Goal: Task Accomplishment & Management: Manage account settings

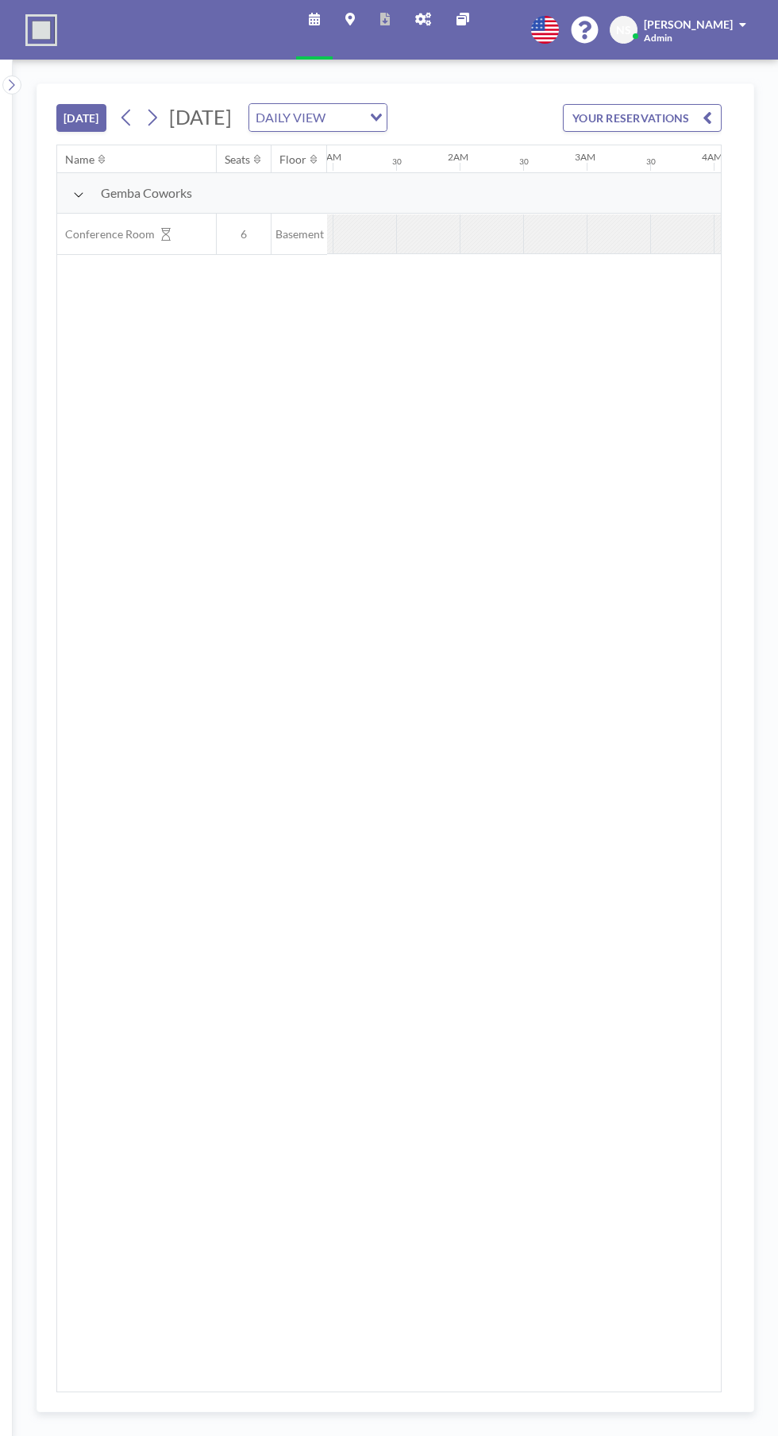
click at [659, 126] on button "YOUR RESERVATIONS" at bounding box center [642, 118] width 159 height 28
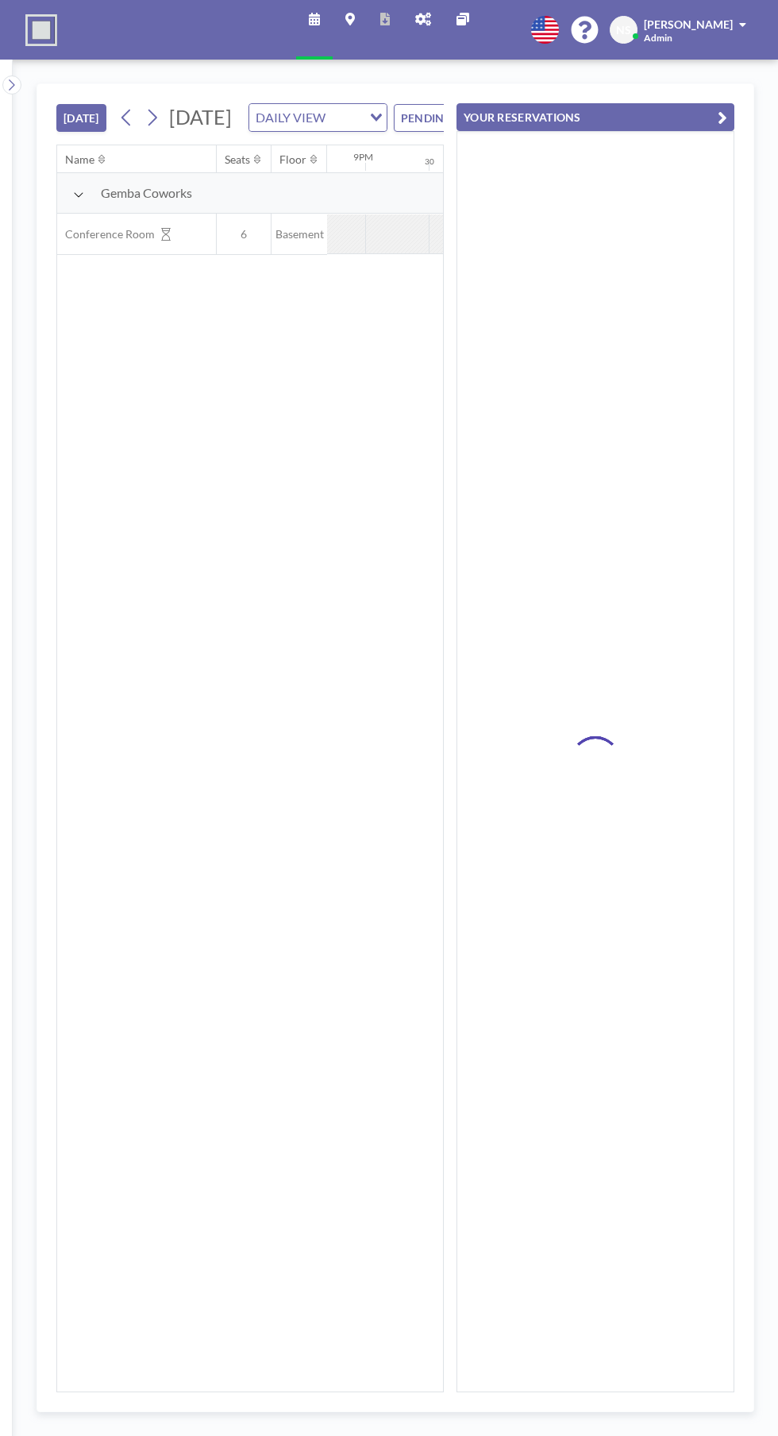
scroll to position [0, 2644]
click at [568, 110] on button "YOUR RESERVATIONS" at bounding box center [596, 117] width 278 height 28
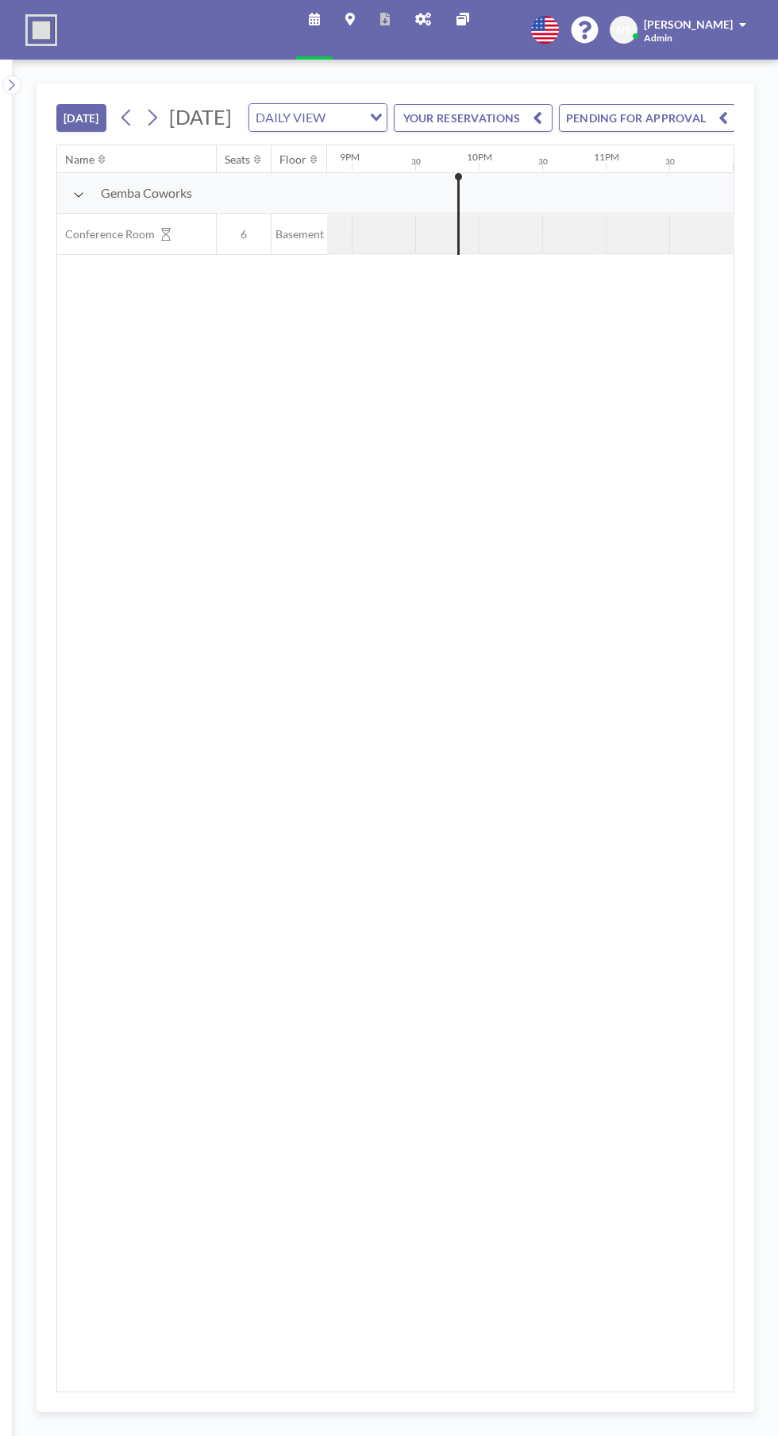
click at [672, 132] on button "PENDING FOR APPROVAL" at bounding box center [647, 118] width 177 height 28
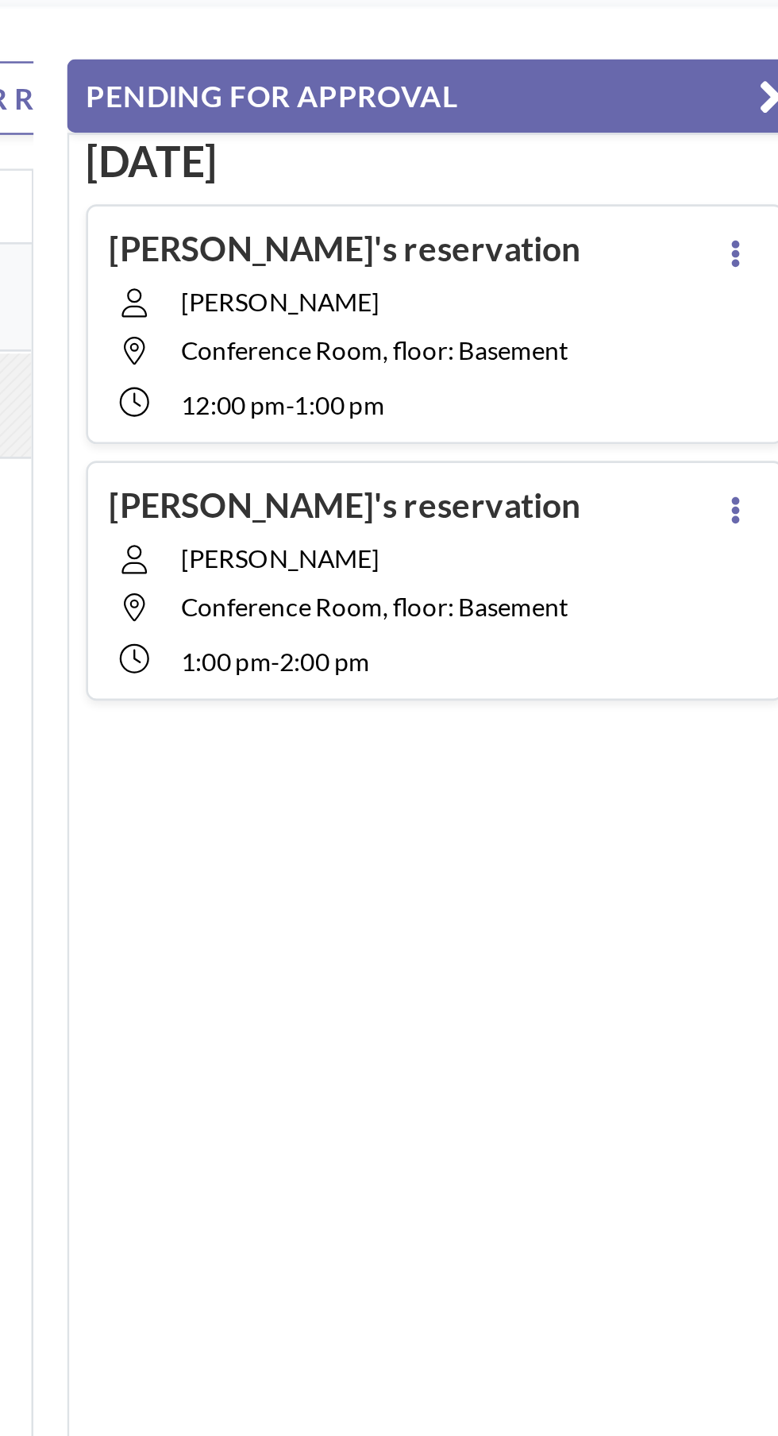
click at [716, 174] on button at bounding box center [709, 176] width 19 height 19
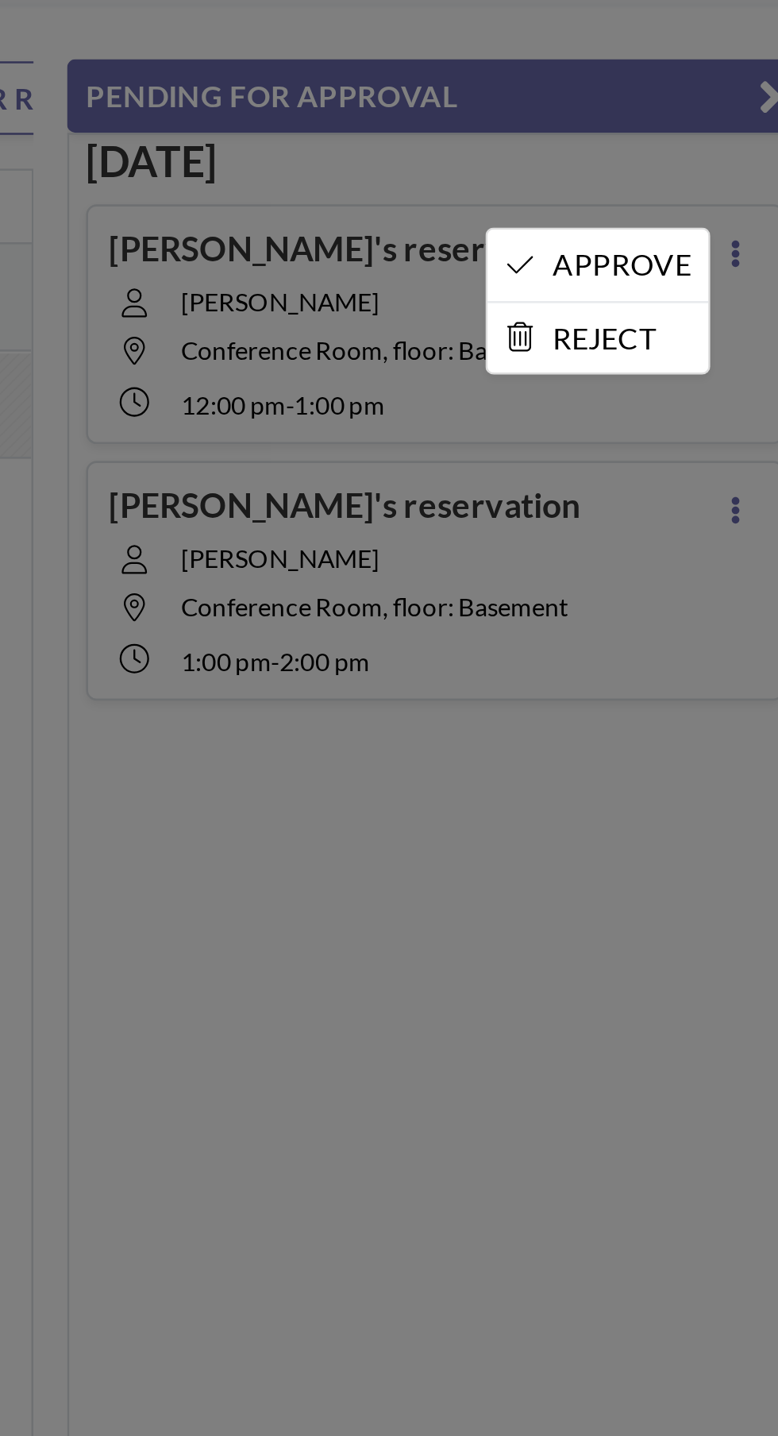
click at [690, 180] on li "APPROVE" at bounding box center [657, 181] width 83 height 27
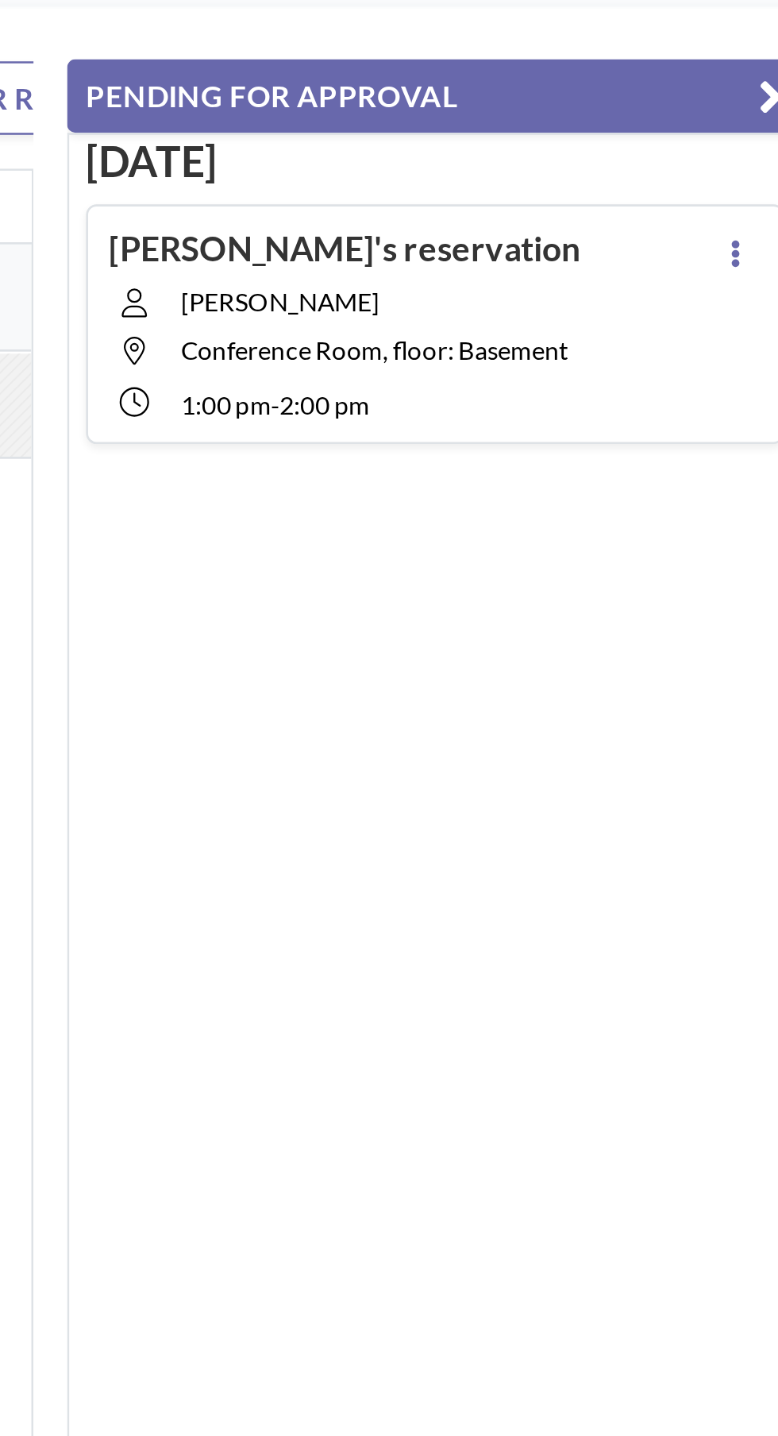
click at [709, 272] on div "Tomorrow Smita's reservation Smita Lath Conference Room, floor: Basement 1:00 P…" at bounding box center [596, 761] width 278 height 1261
click at [715, 173] on button at bounding box center [709, 176] width 19 height 19
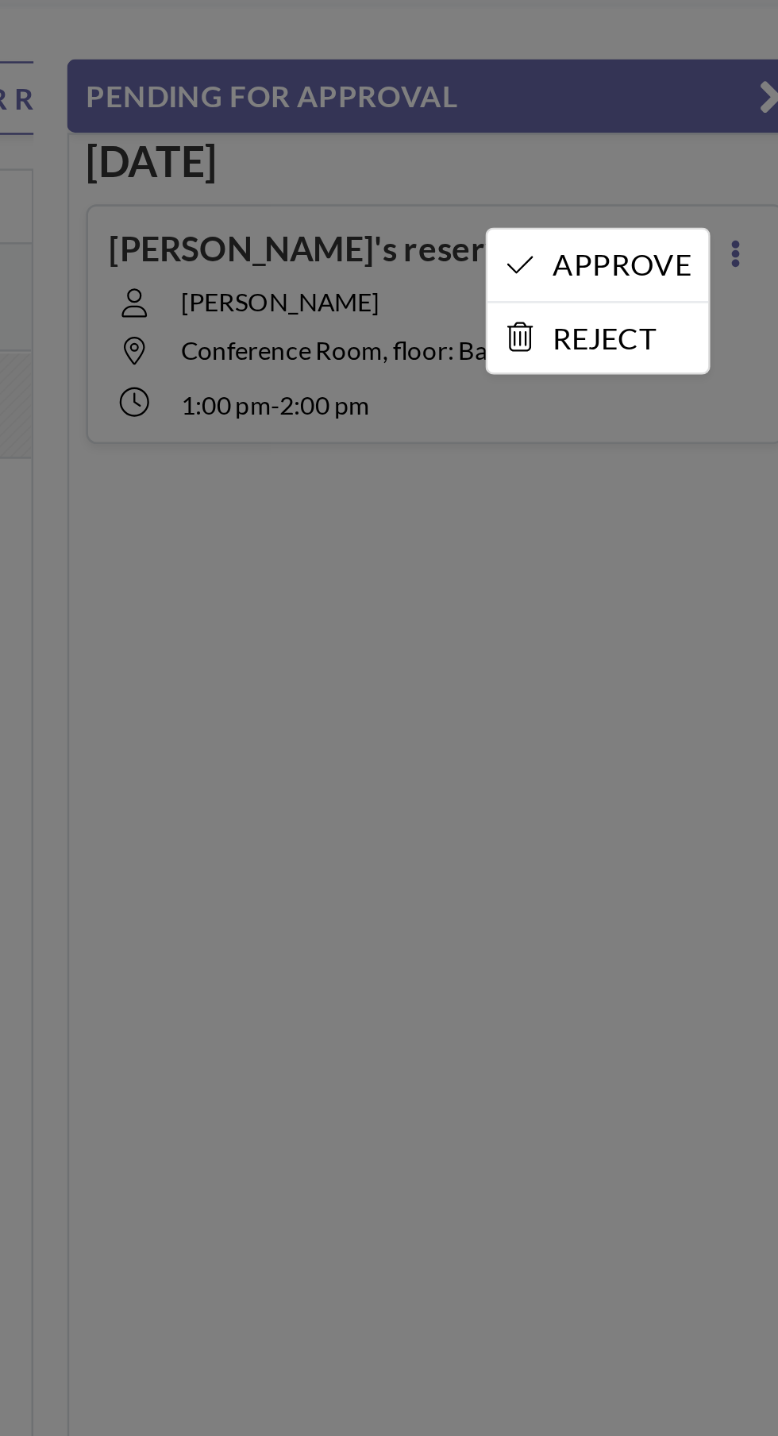
click at [668, 180] on li "APPROVE" at bounding box center [657, 181] width 83 height 27
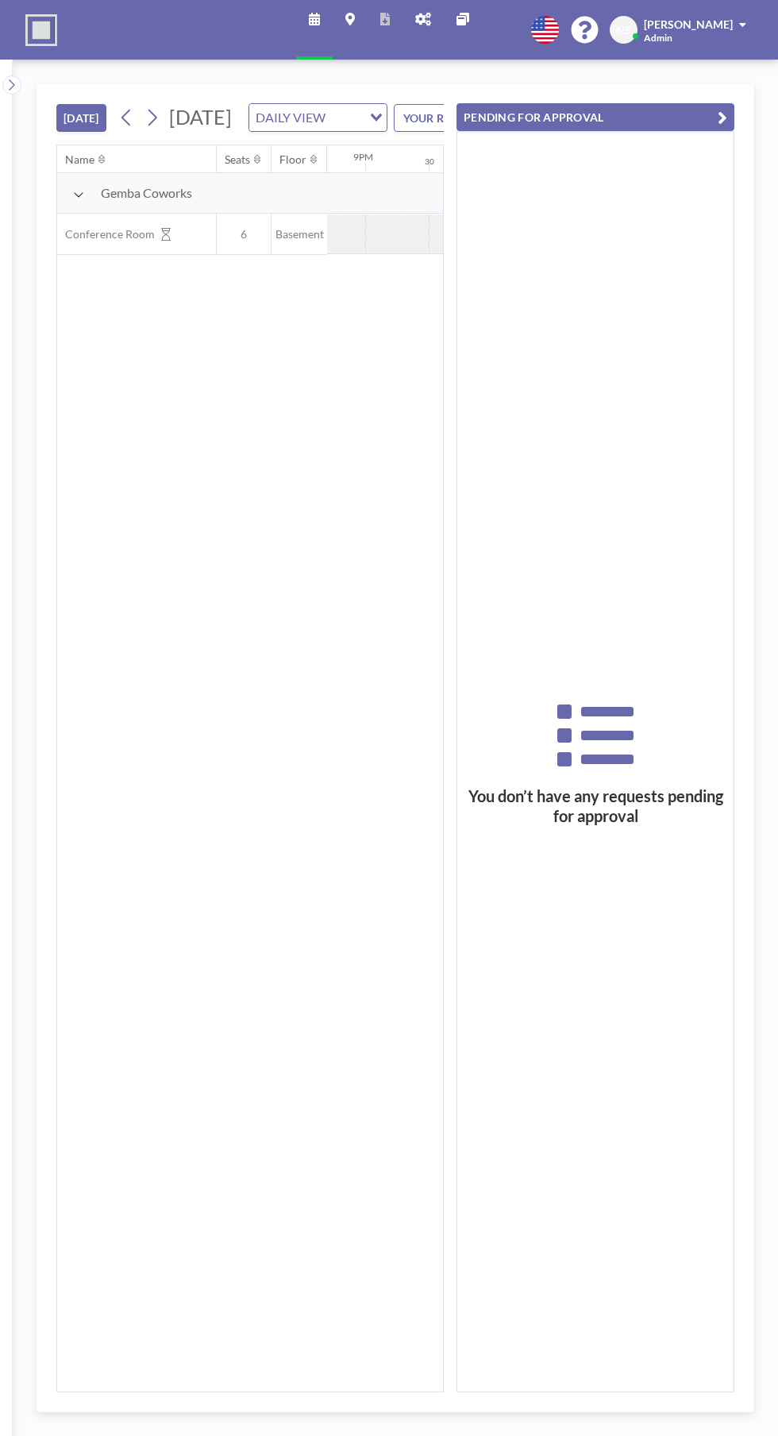
scroll to position [0, 2644]
click at [592, 109] on button "PENDING FOR APPROVAL" at bounding box center [596, 117] width 278 height 28
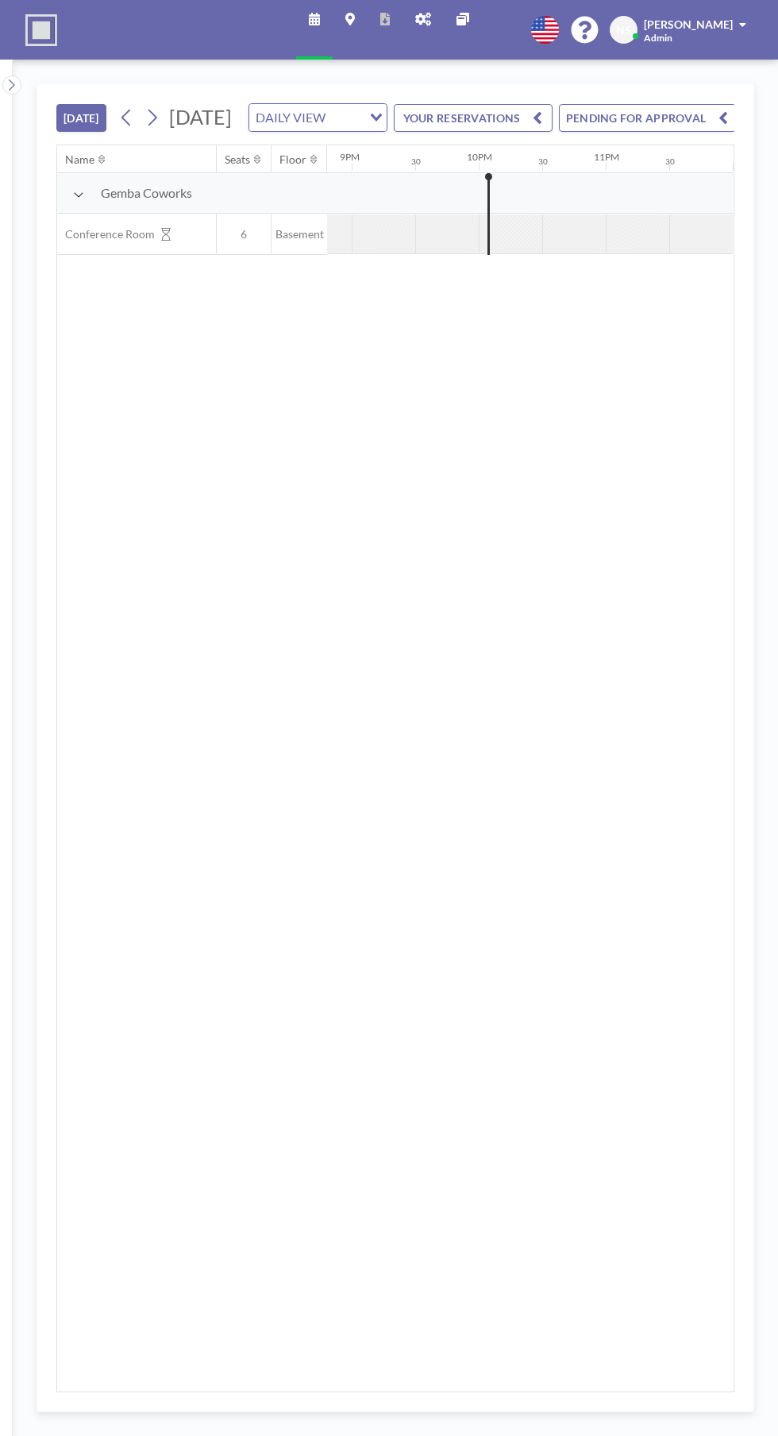
click at [689, 132] on button "PENDING FOR APPROVAL" at bounding box center [647, 118] width 177 height 28
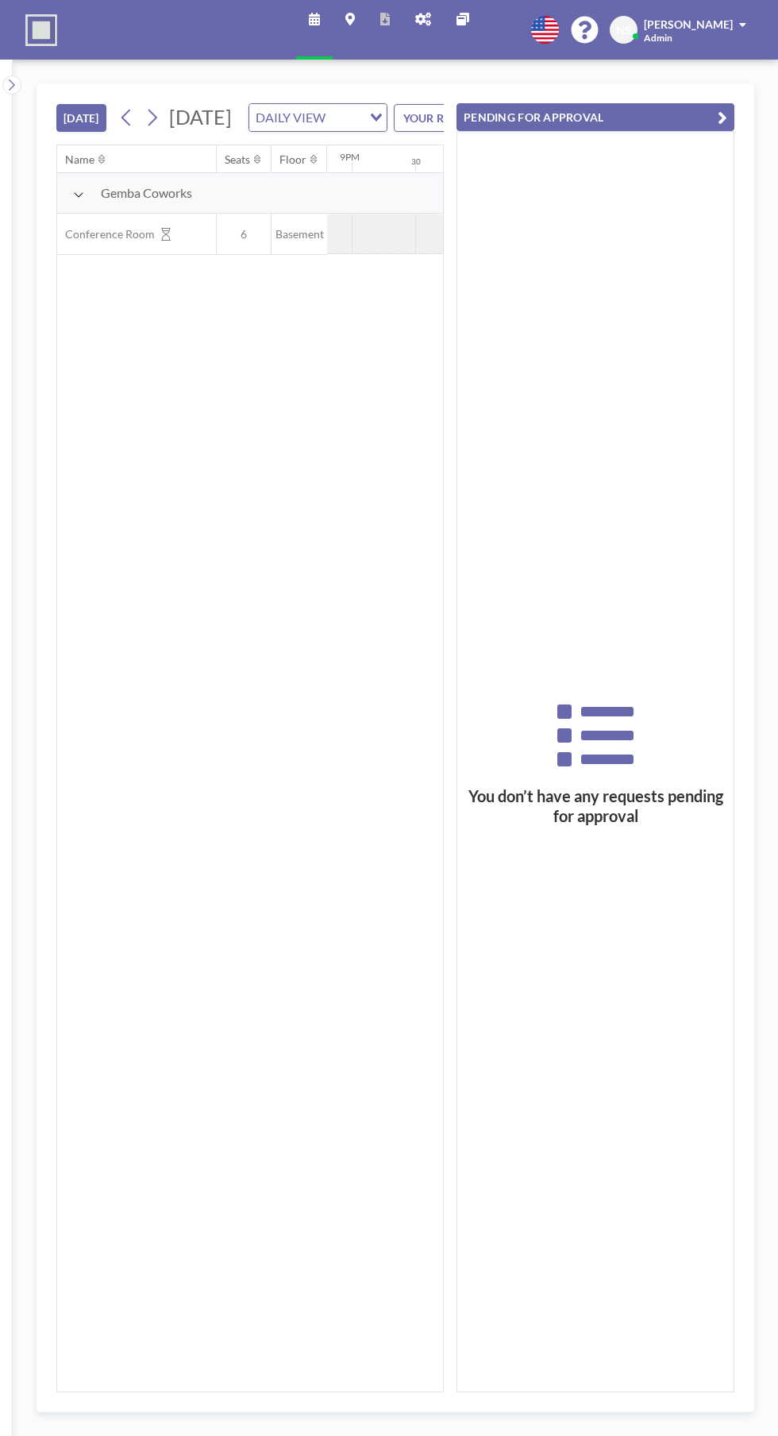
click at [643, 118] on button "PENDING FOR APPROVAL" at bounding box center [596, 117] width 278 height 28
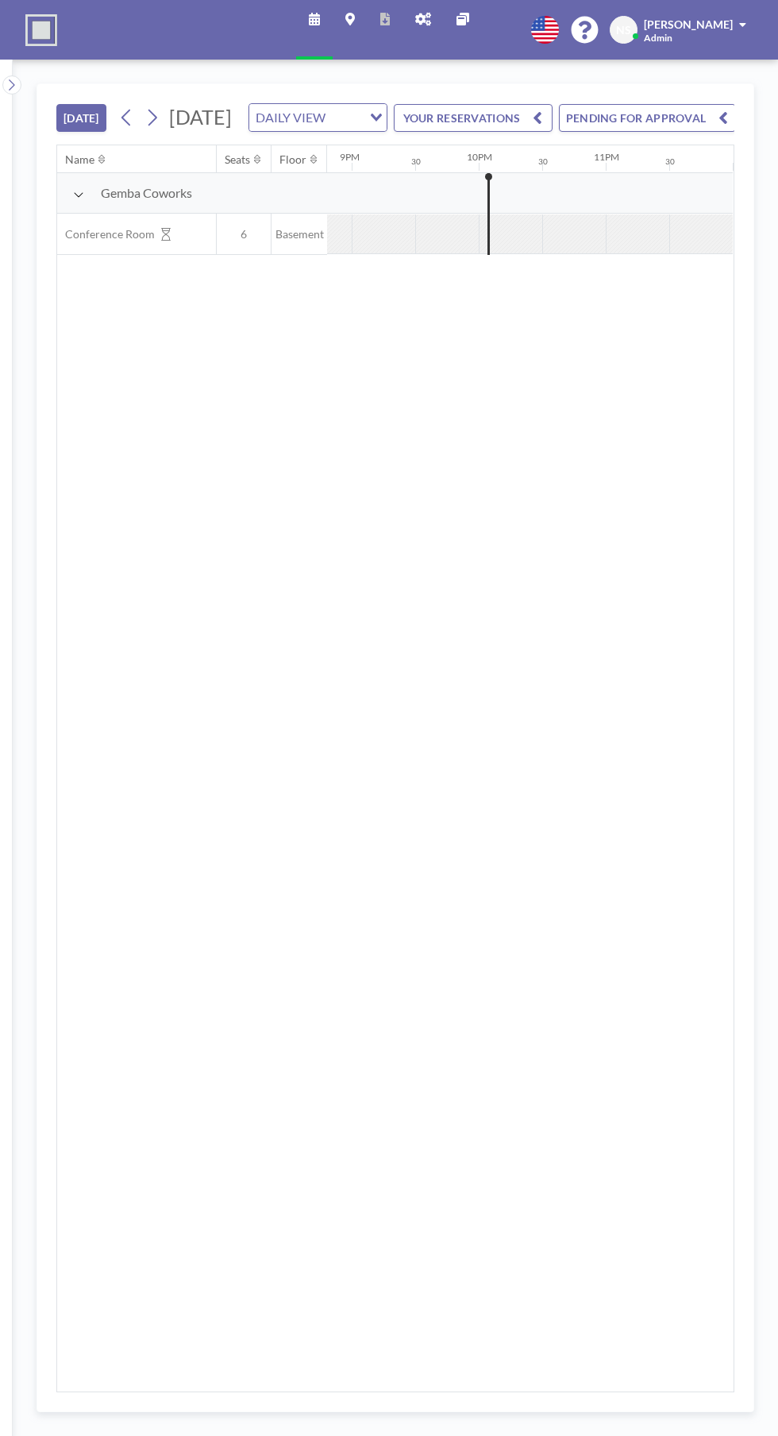
click at [674, 132] on button "PENDING FOR APPROVAL" at bounding box center [647, 118] width 177 height 28
